Goal: Transaction & Acquisition: Purchase product/service

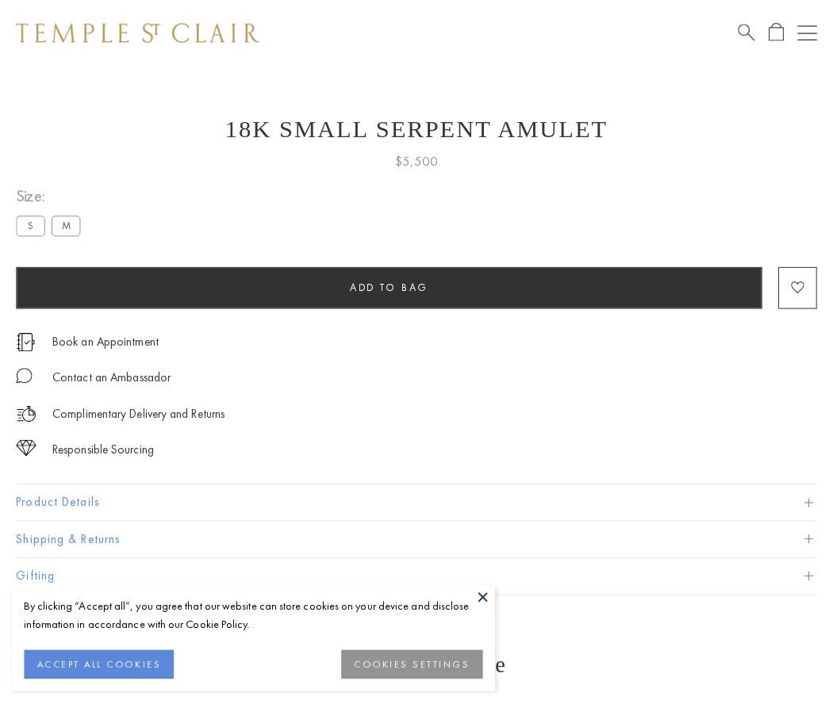
scroll to position [27, 0]
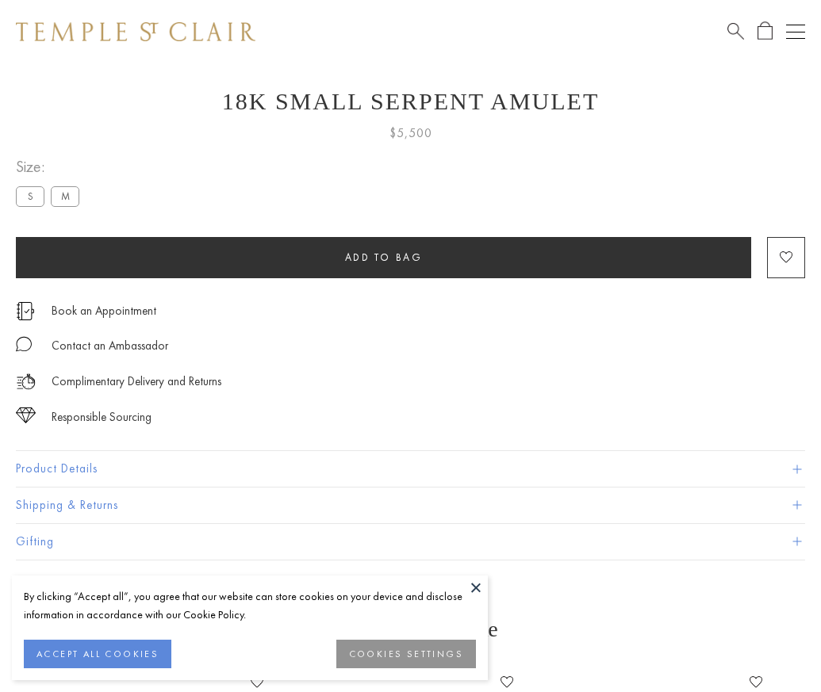
click at [383, 257] on span "Add to bag" at bounding box center [384, 257] width 78 height 13
